Goal: Navigation & Orientation: Find specific page/section

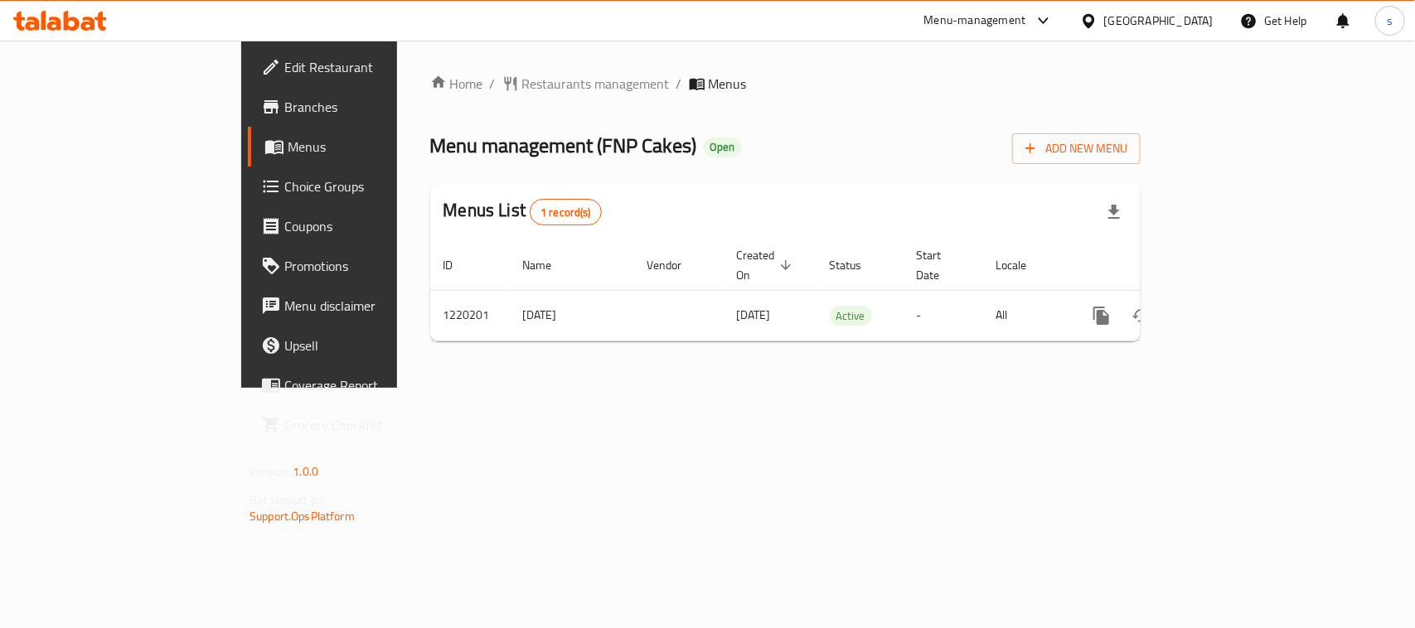
click at [1026, 25] on div "Menu-management" at bounding box center [975, 21] width 102 height 20
click at [978, 141] on div "Restaurant-Management" at bounding box center [965, 145] width 130 height 18
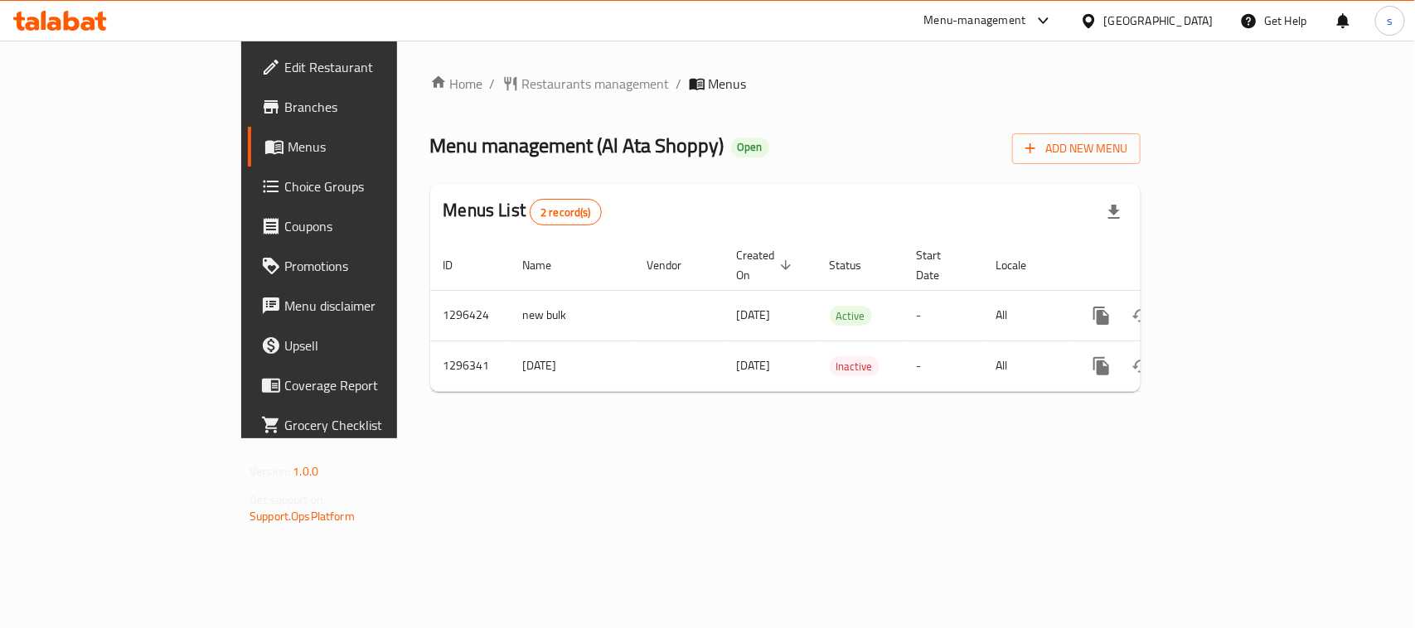
click at [1186, 22] on div "[GEOGRAPHIC_DATA]" at bounding box center [1158, 21] width 109 height 18
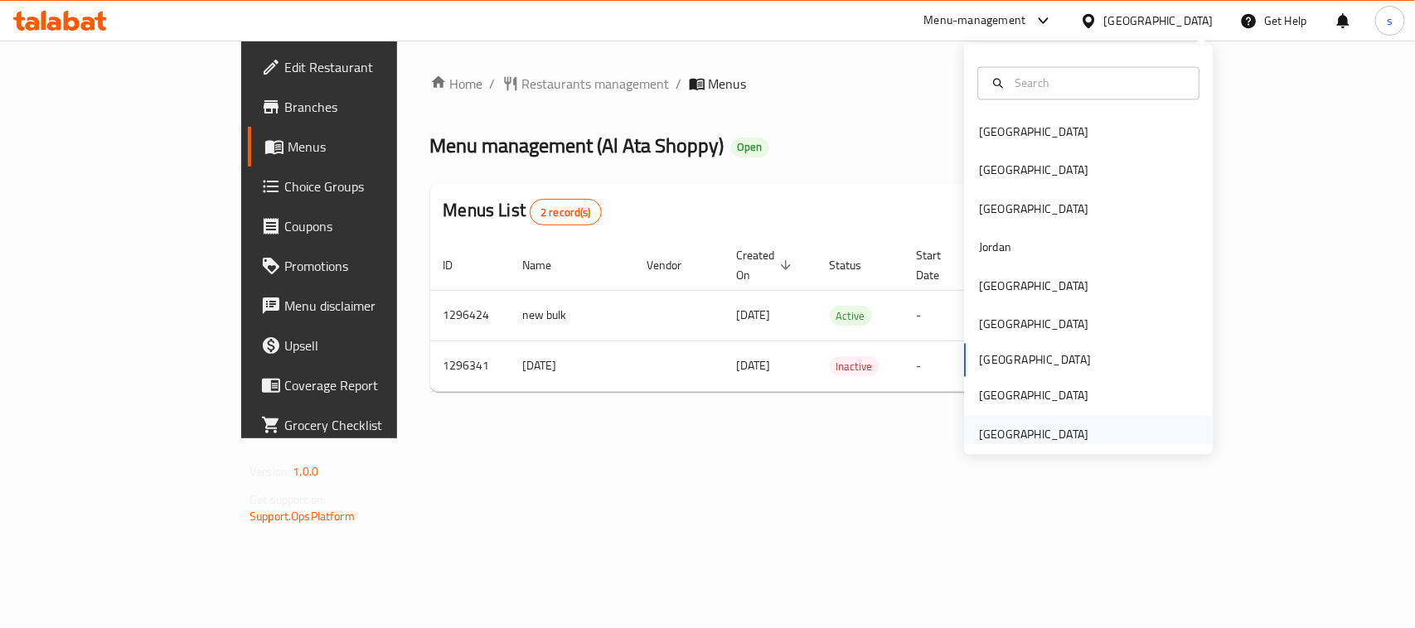
click at [1024, 438] on div "[GEOGRAPHIC_DATA]" at bounding box center [1033, 434] width 109 height 18
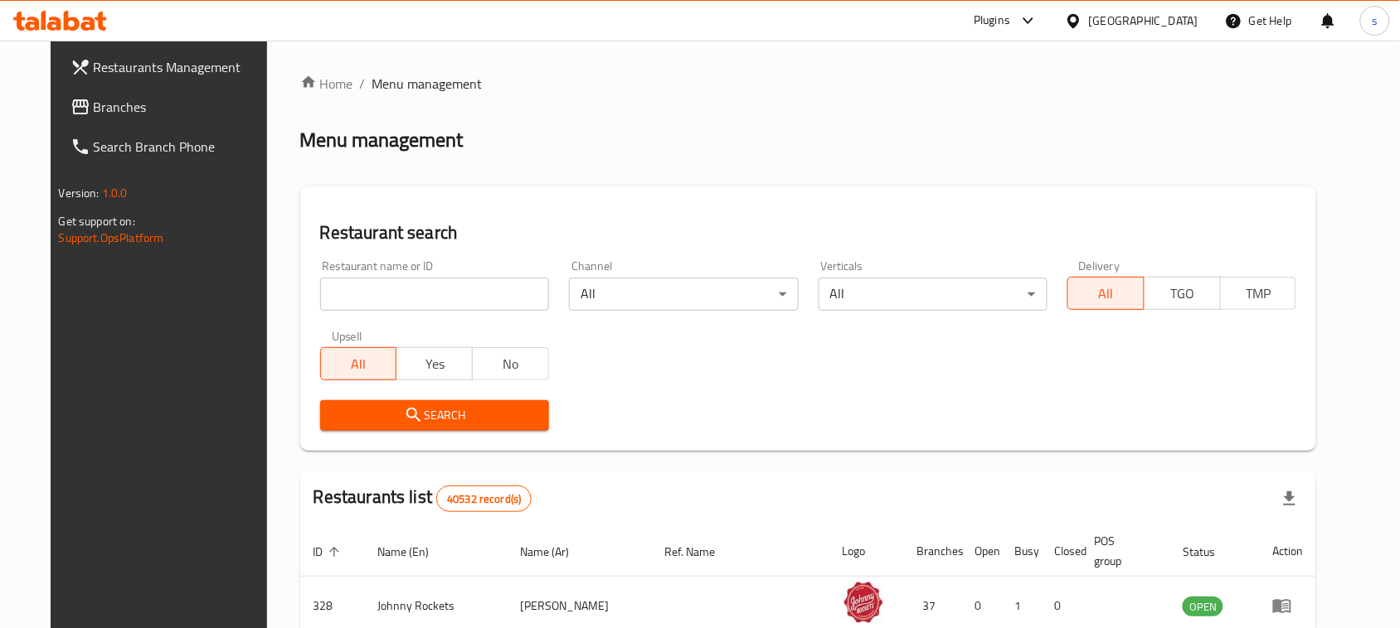
click at [102, 113] on span "Branches" at bounding box center [182, 107] width 177 height 20
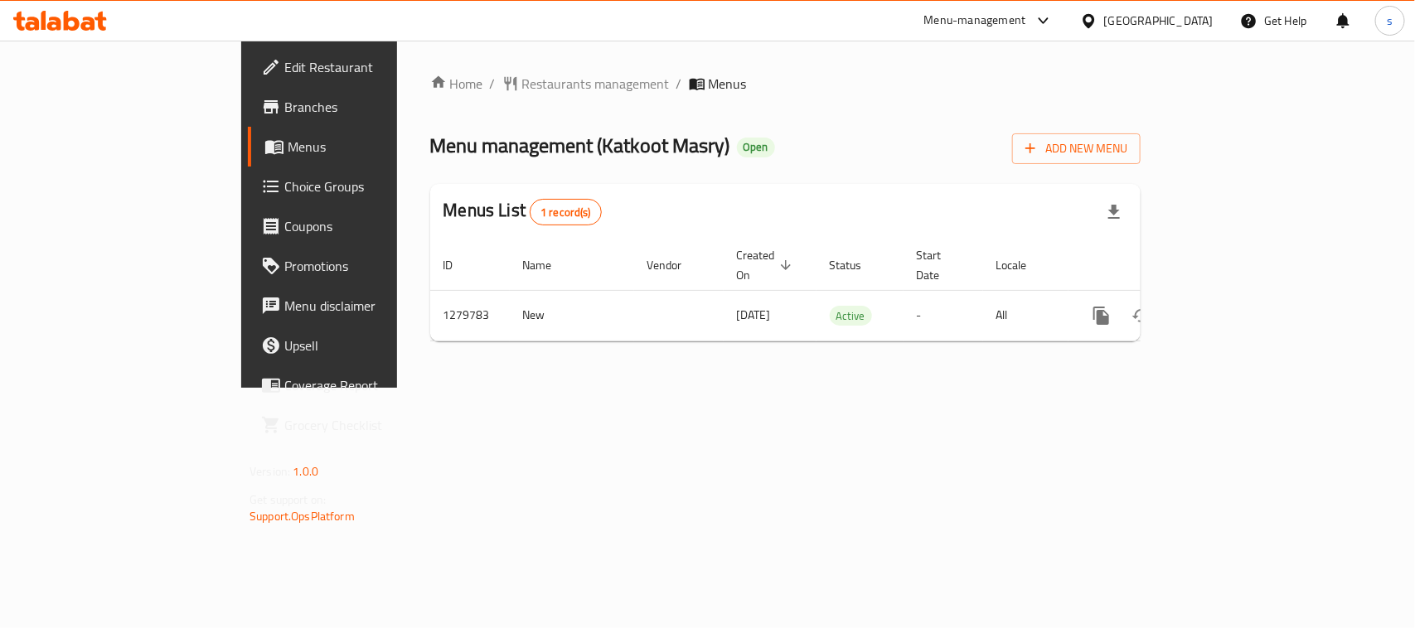
click at [1133, 21] on div "[GEOGRAPHIC_DATA]" at bounding box center [1158, 21] width 109 height 18
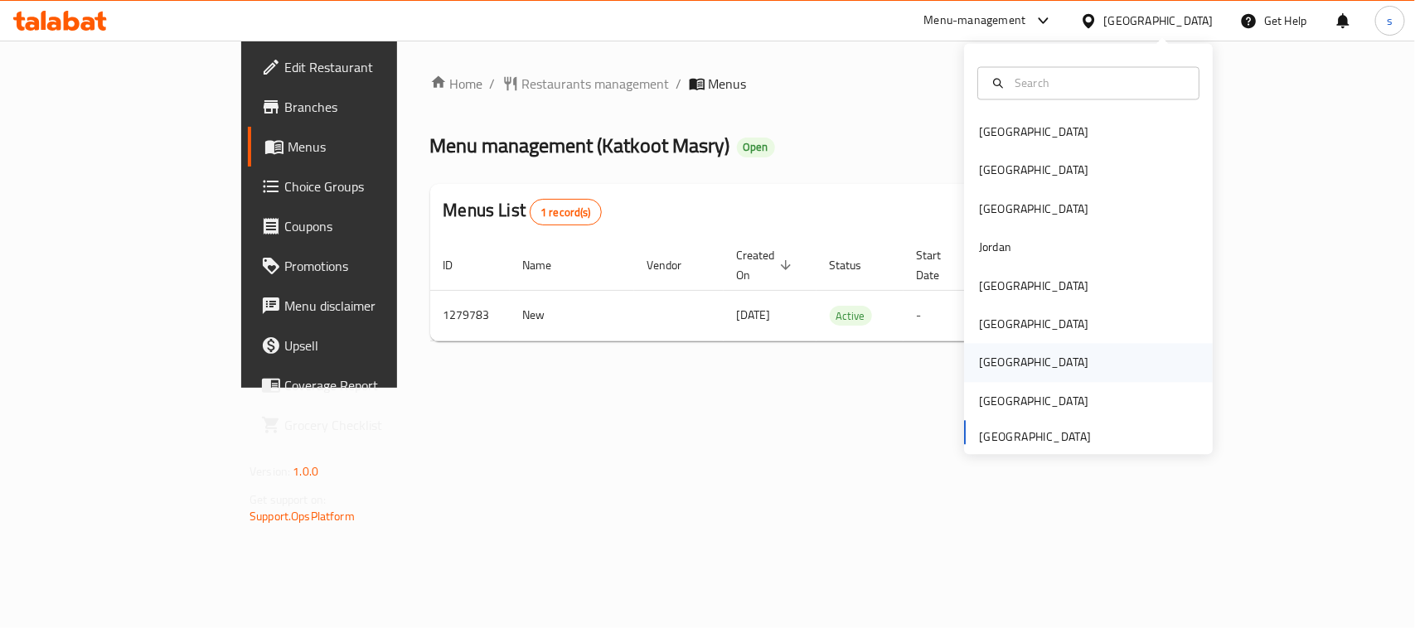
click at [995, 357] on div "[GEOGRAPHIC_DATA]" at bounding box center [1034, 363] width 136 height 38
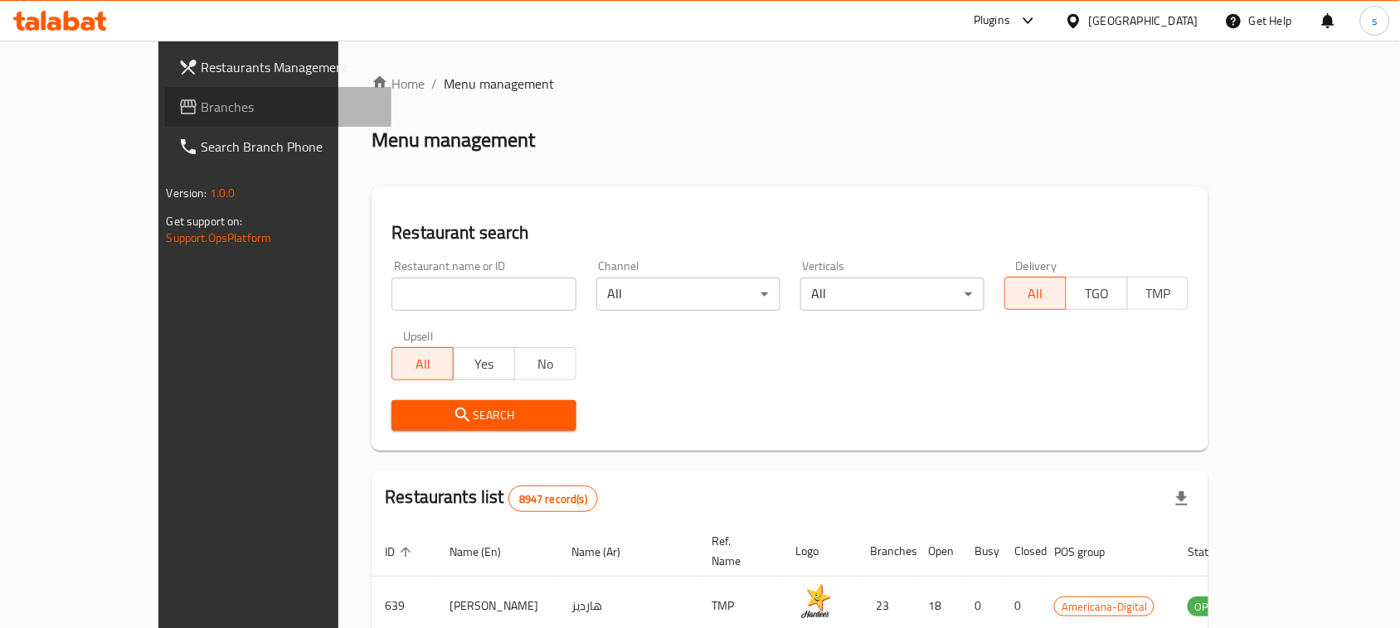
click at [201, 108] on span "Branches" at bounding box center [289, 107] width 177 height 20
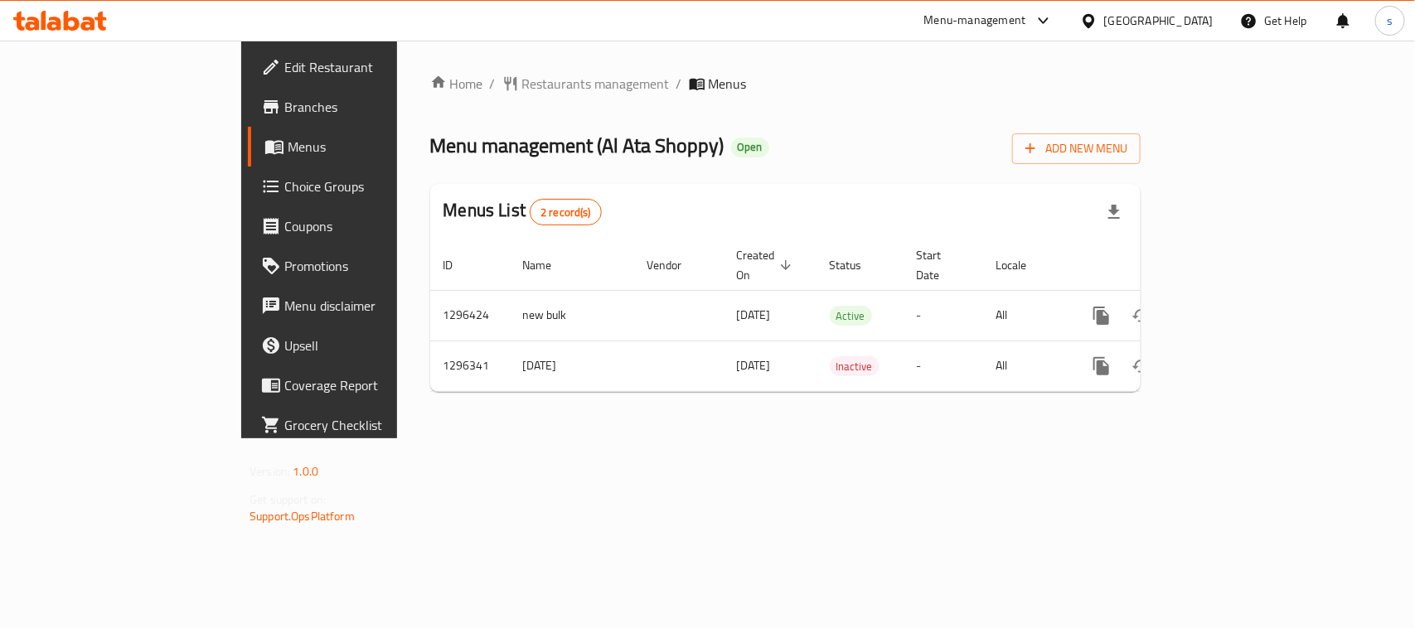
click at [1104, 17] on div at bounding box center [1092, 21] width 24 height 18
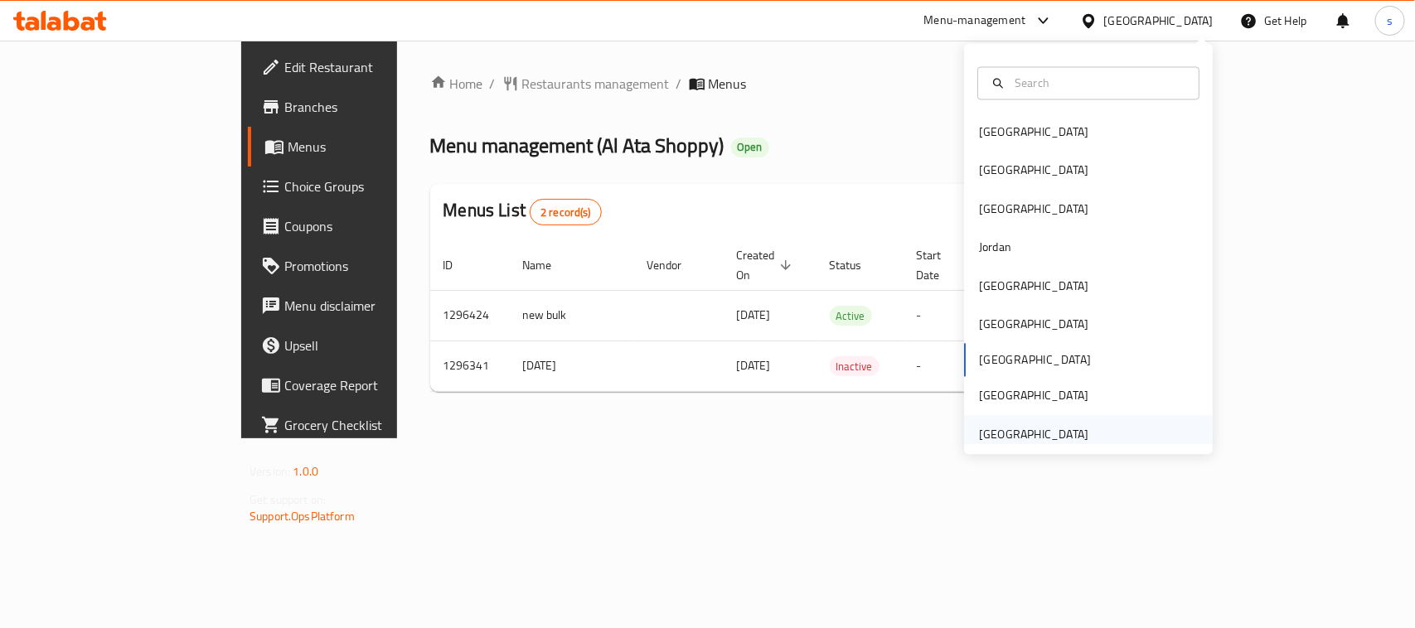
click at [1041, 444] on div "[GEOGRAPHIC_DATA]" at bounding box center [1033, 434] width 109 height 18
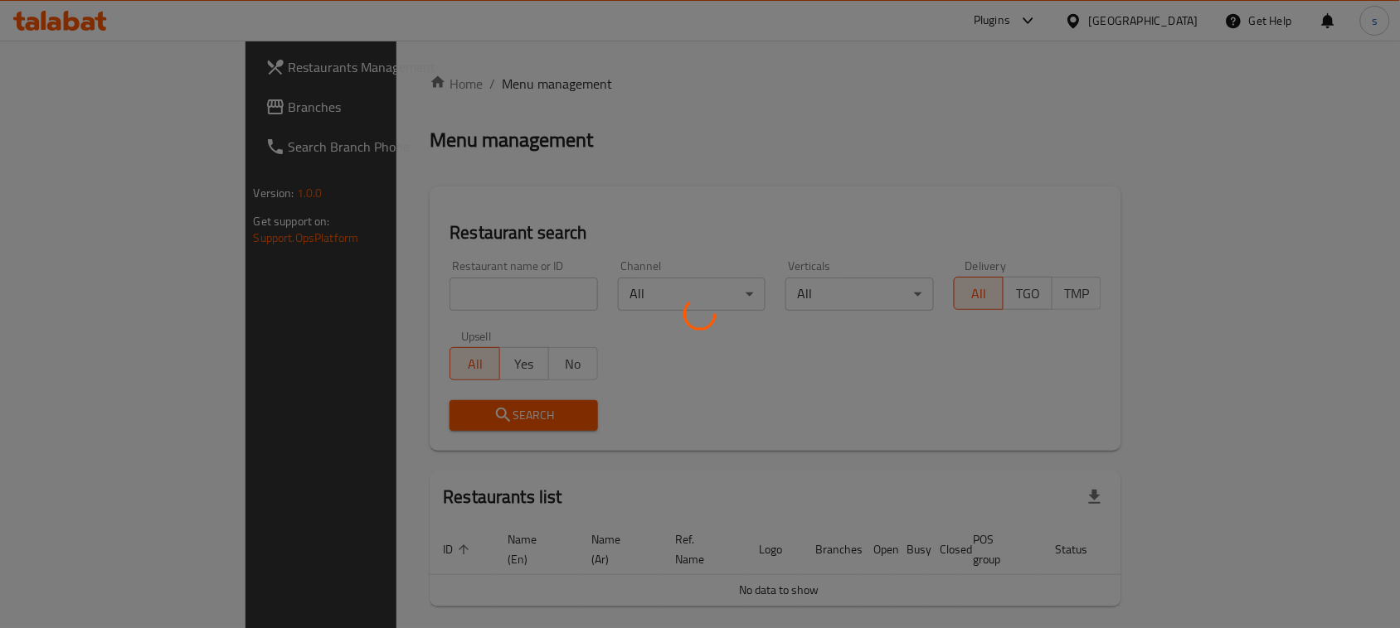
click at [75, 109] on div at bounding box center [700, 314] width 1400 height 628
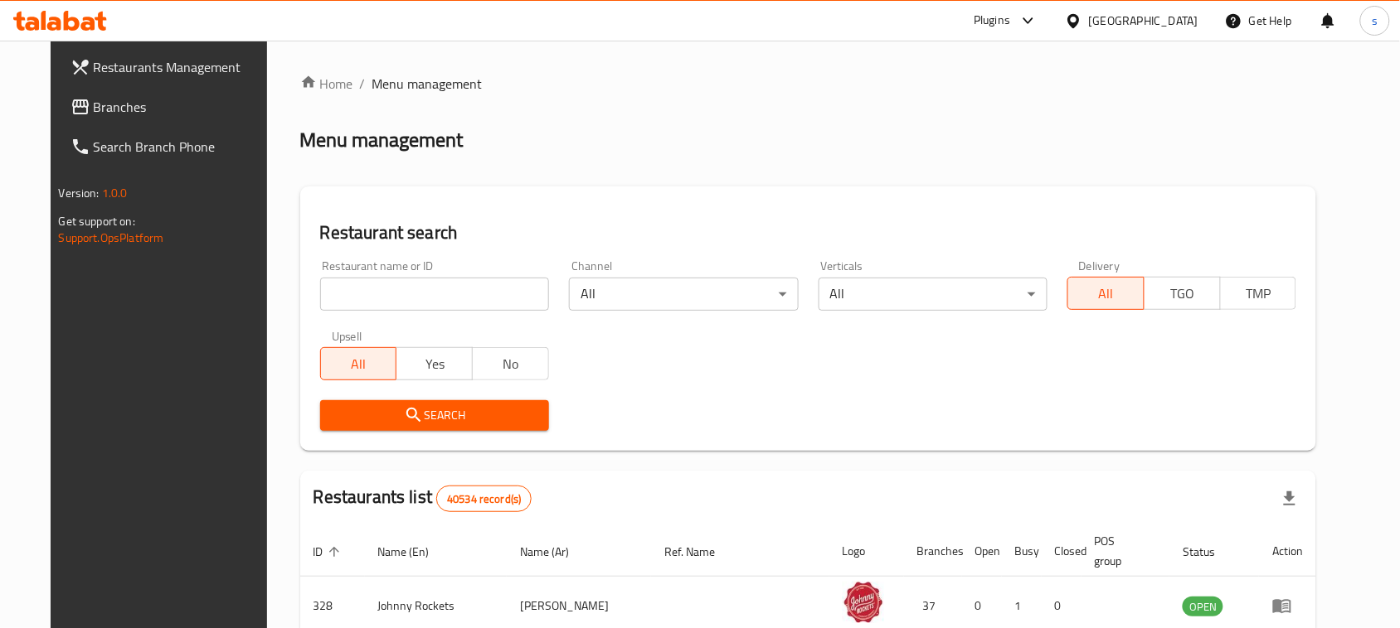
click at [94, 109] on span "Branches" at bounding box center [182, 107] width 177 height 20
